Goal: Task Accomplishment & Management: Complete application form

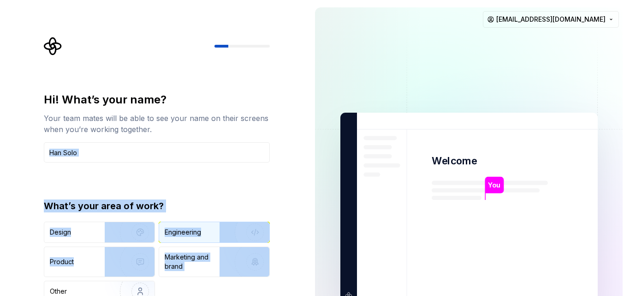
drag, startPoint x: 263, startPoint y: 161, endPoint x: 269, endPoint y: 233, distance: 71.7
click at [260, 249] on div "Hi! What’s your name? Your team mates will be able to see your name on their sc…" at bounding box center [157, 196] width 226 height 209
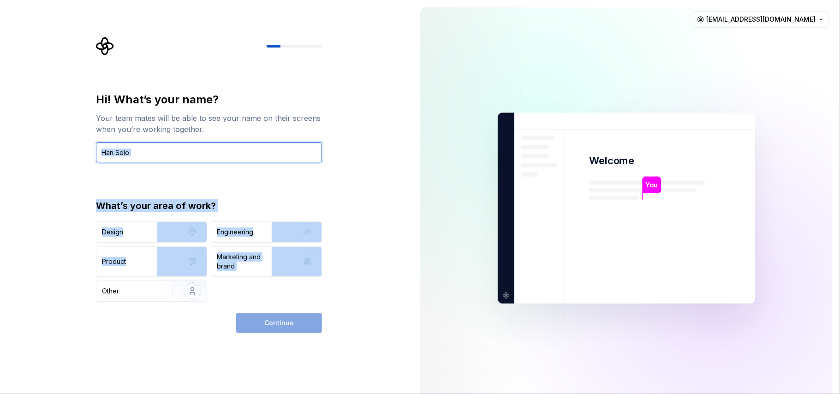
click at [159, 148] on input "text" at bounding box center [209, 152] width 226 height 20
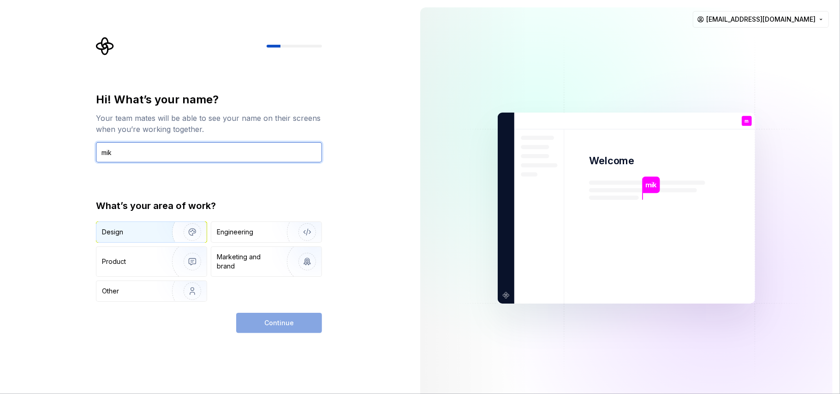
type input "mik"
click at [171, 229] on img "button" at bounding box center [186, 232] width 59 height 62
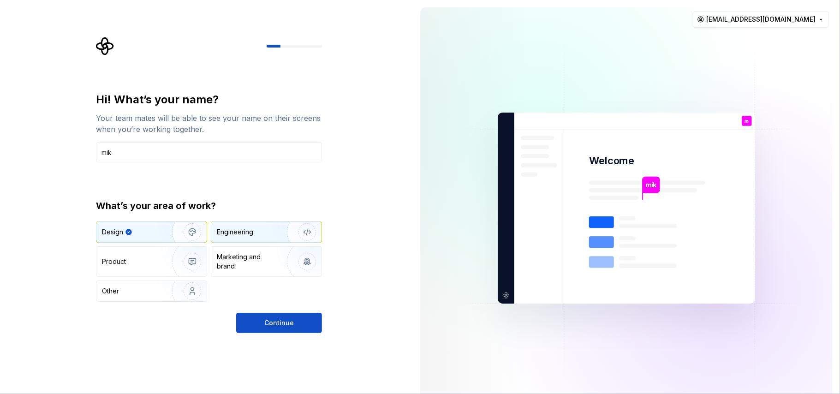
click at [228, 233] on div "Engineering" at bounding box center [235, 231] width 36 height 9
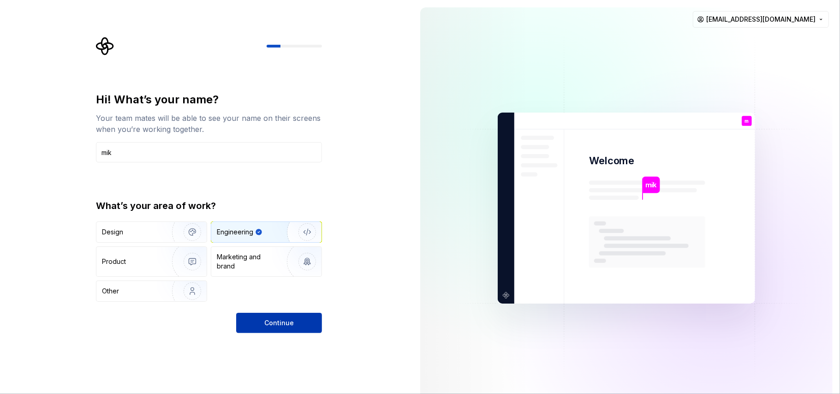
click at [263, 295] on button "Continue" at bounding box center [279, 323] width 86 height 20
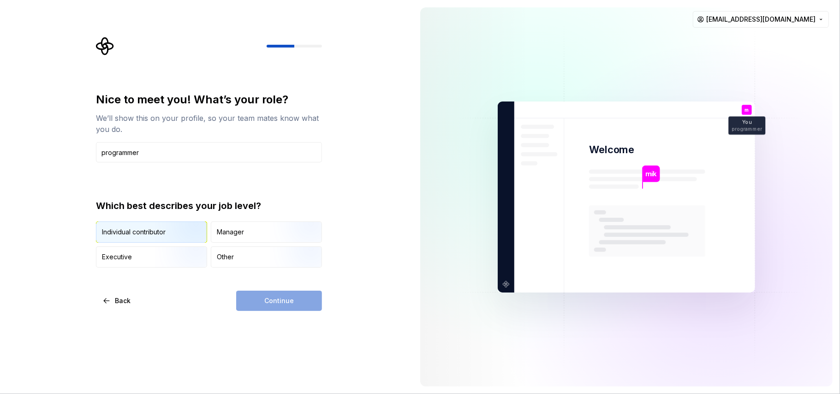
type input "programmer"
click at [163, 235] on img "button" at bounding box center [184, 244] width 59 height 62
click at [279, 295] on span "Continue" at bounding box center [279, 300] width 30 height 9
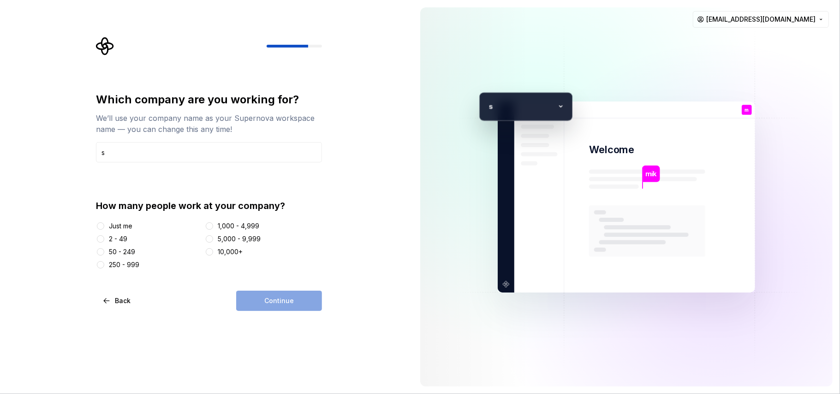
type input "s"
click at [136, 227] on div "Just me" at bounding box center [148, 225] width 105 height 9
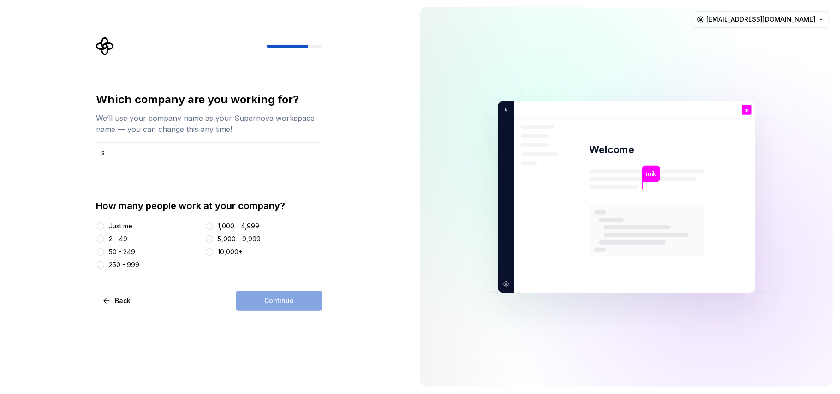
click at [124, 224] on div "Just me" at bounding box center [121, 225] width 24 height 9
click at [104, 224] on button "Just me" at bounding box center [100, 225] width 7 height 7
click at [264, 295] on button "Continue" at bounding box center [279, 301] width 86 height 20
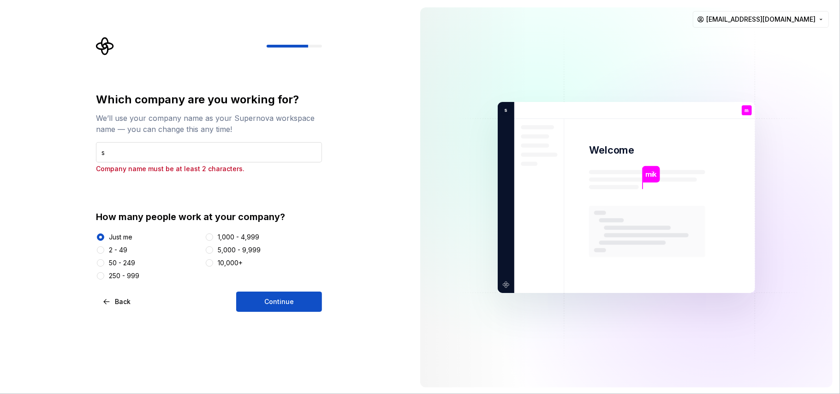
click at [146, 144] on input "s" at bounding box center [209, 152] width 226 height 20
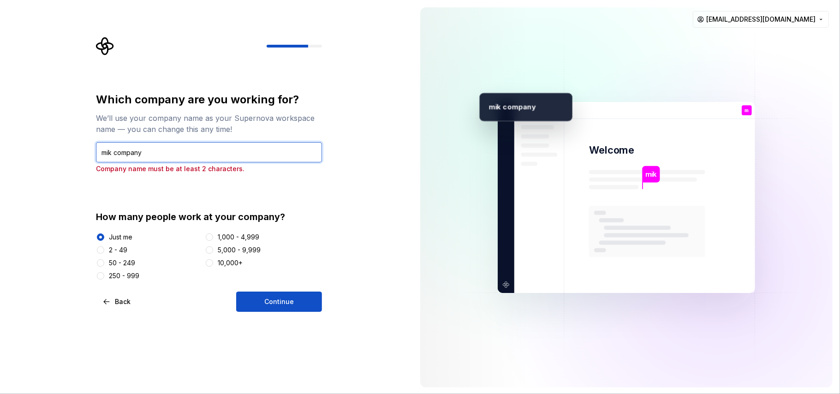
type input "mik company"
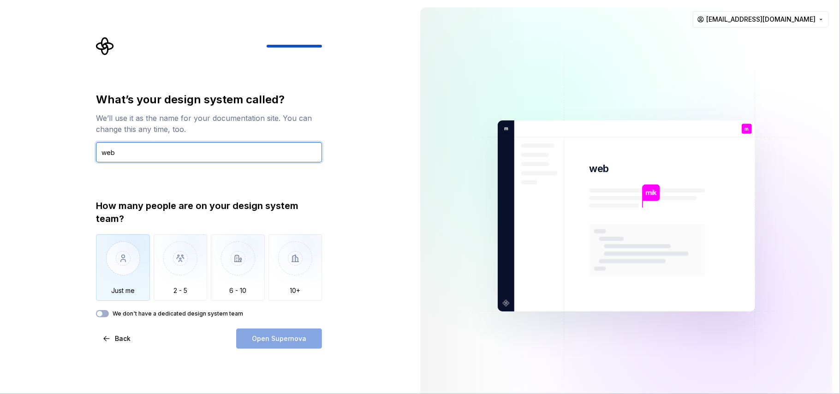
type input "web"
click at [126, 275] on img "button" at bounding box center [123, 265] width 54 height 62
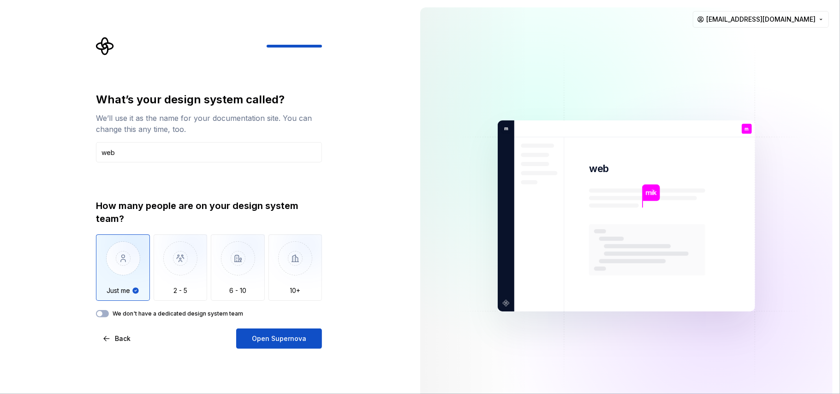
click at [227, 295] on label "We don't have a dedicated design system team" at bounding box center [178, 313] width 131 height 7
click at [109, 295] on button "We don't have a dedicated design system team" at bounding box center [102, 313] width 13 height 7
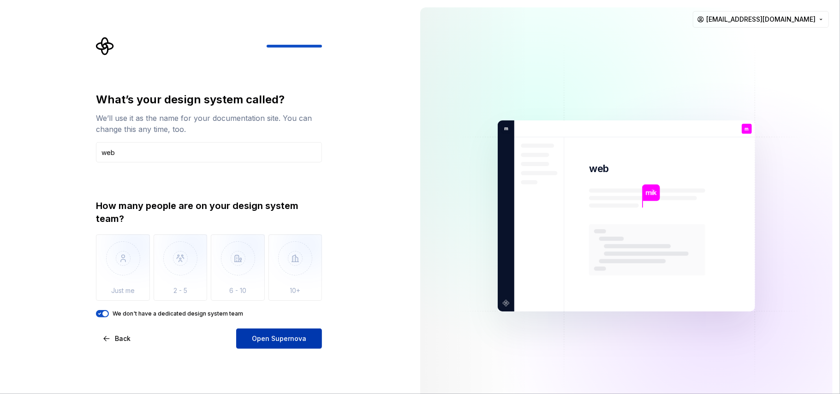
click at [257, 295] on span "Open Supernova" at bounding box center [279, 338] width 54 height 9
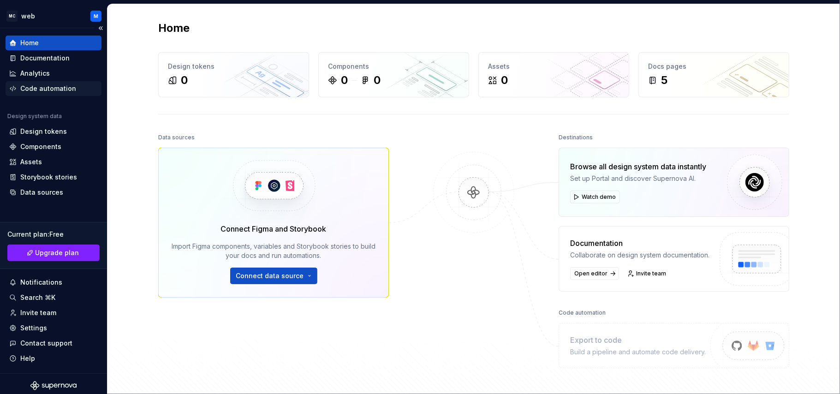
click at [53, 87] on div "Code automation" at bounding box center [48, 88] width 56 height 9
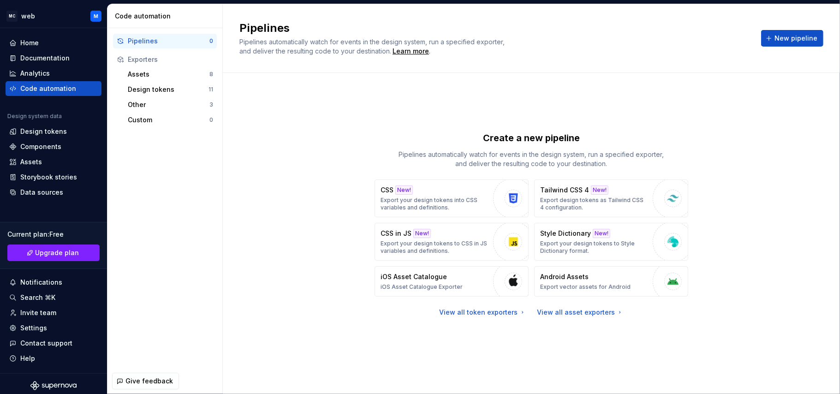
click at [417, 295] on div "Create a new pipeline Pipelines automatically watch for events in the design sy…" at bounding box center [531, 233] width 584 height 321
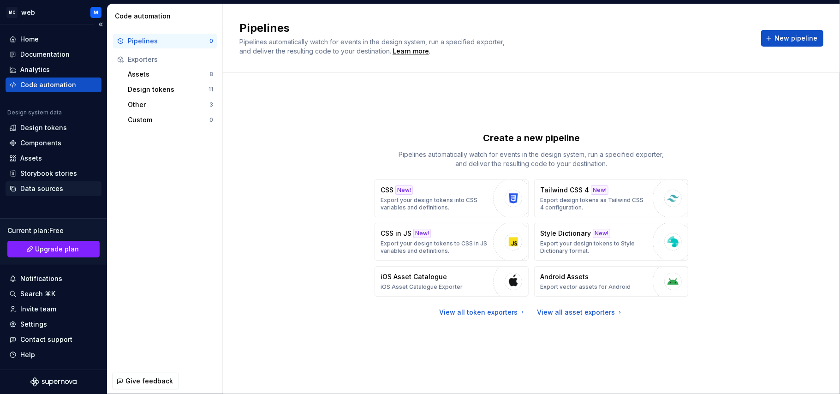
click at [60, 185] on div "Data sources" at bounding box center [41, 188] width 43 height 9
